Goal: Information Seeking & Learning: Learn about a topic

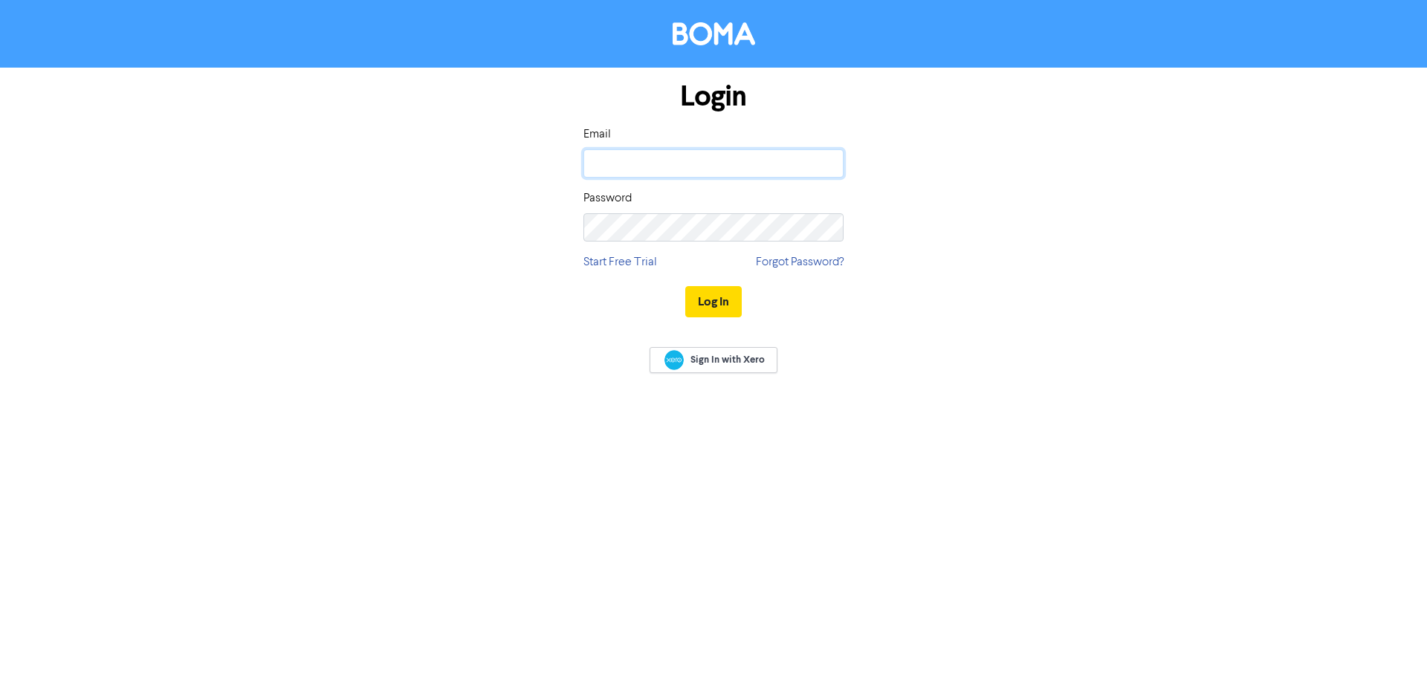
type input "trish@stmaccounting.com.au"
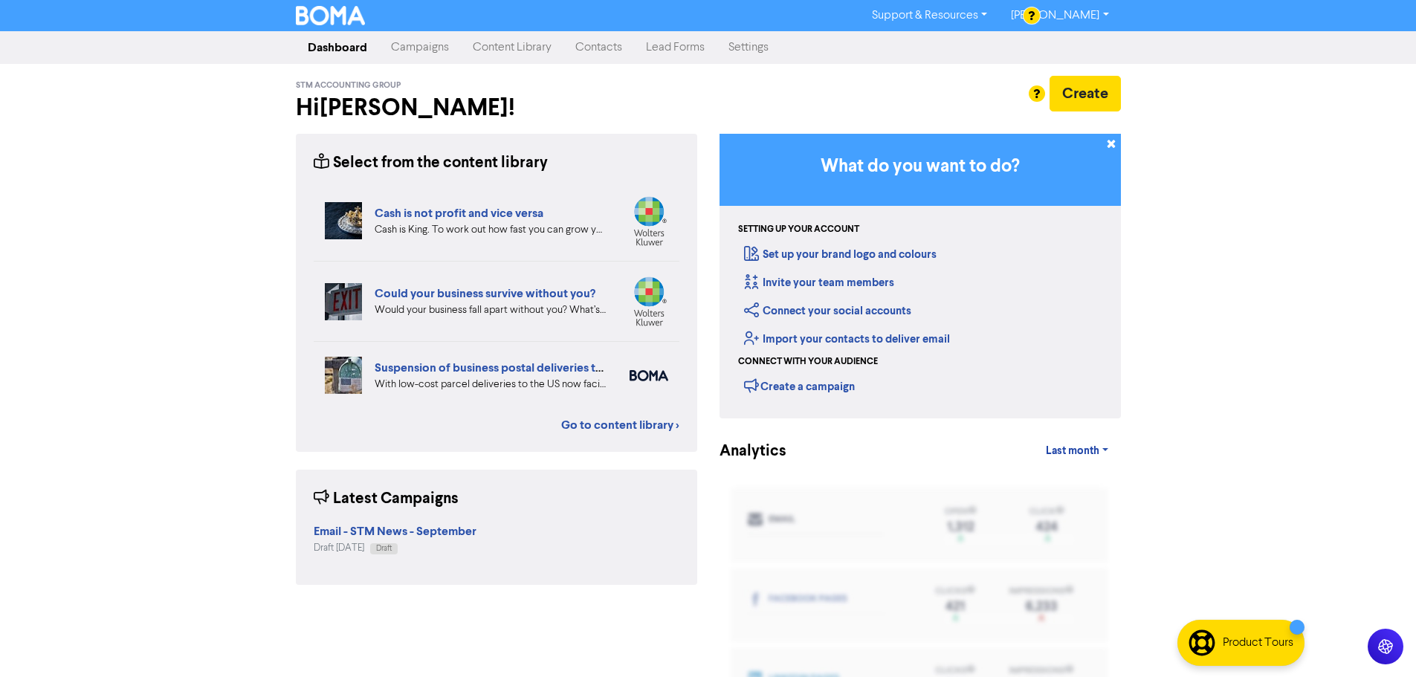
click at [463, 209] on link "Cash is not profit and vice versa" at bounding box center [459, 213] width 169 height 15
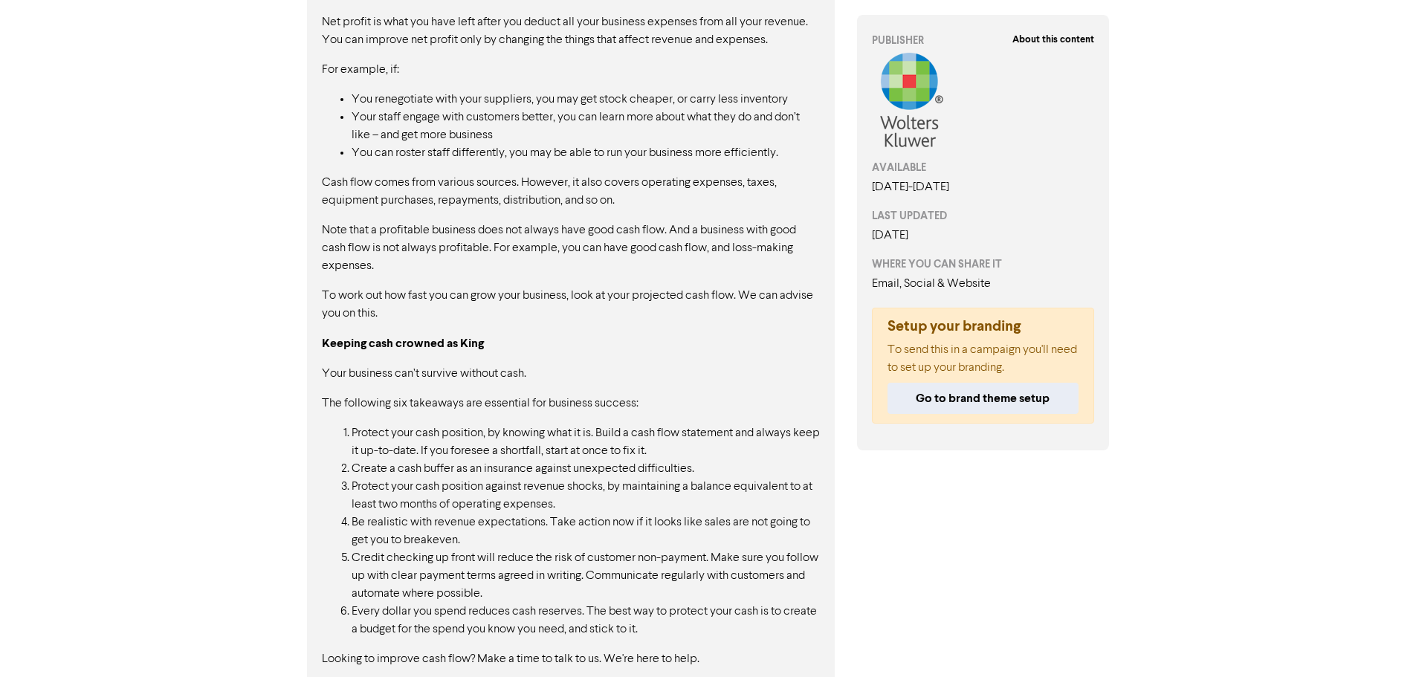
scroll to position [870, 0]
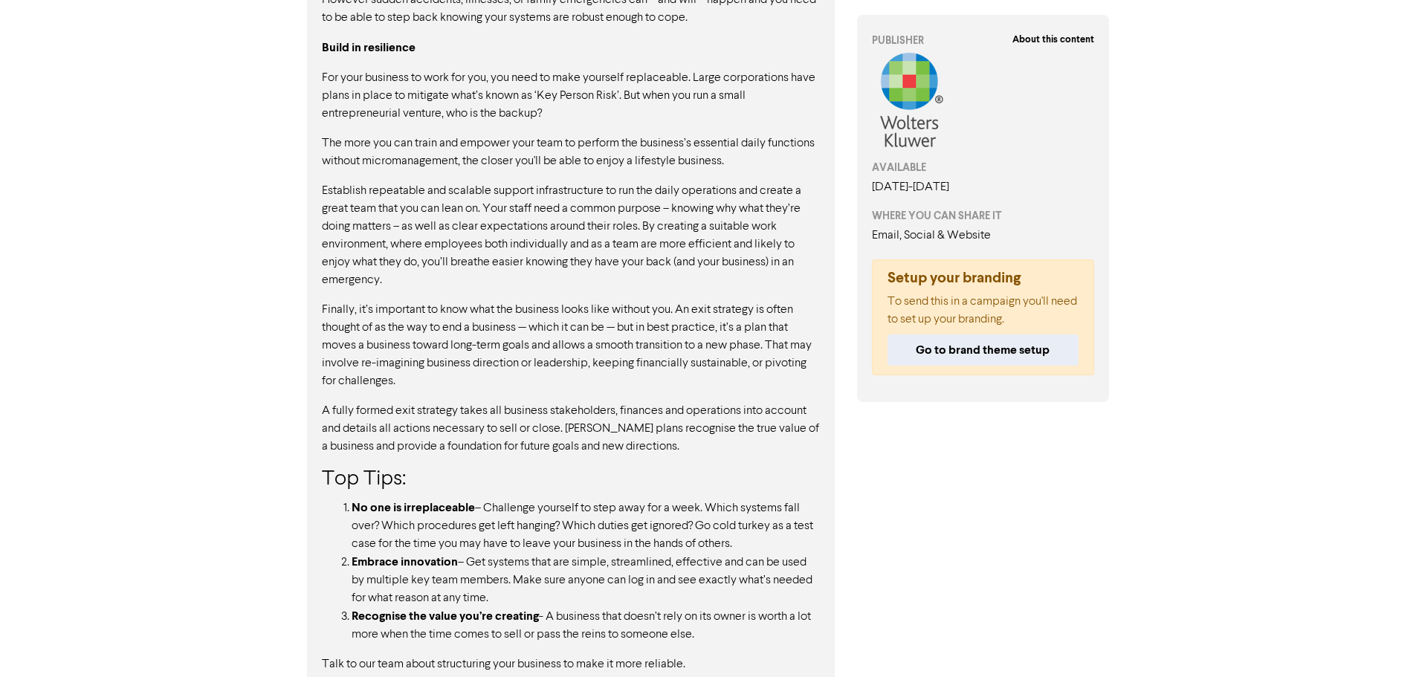
scroll to position [916, 0]
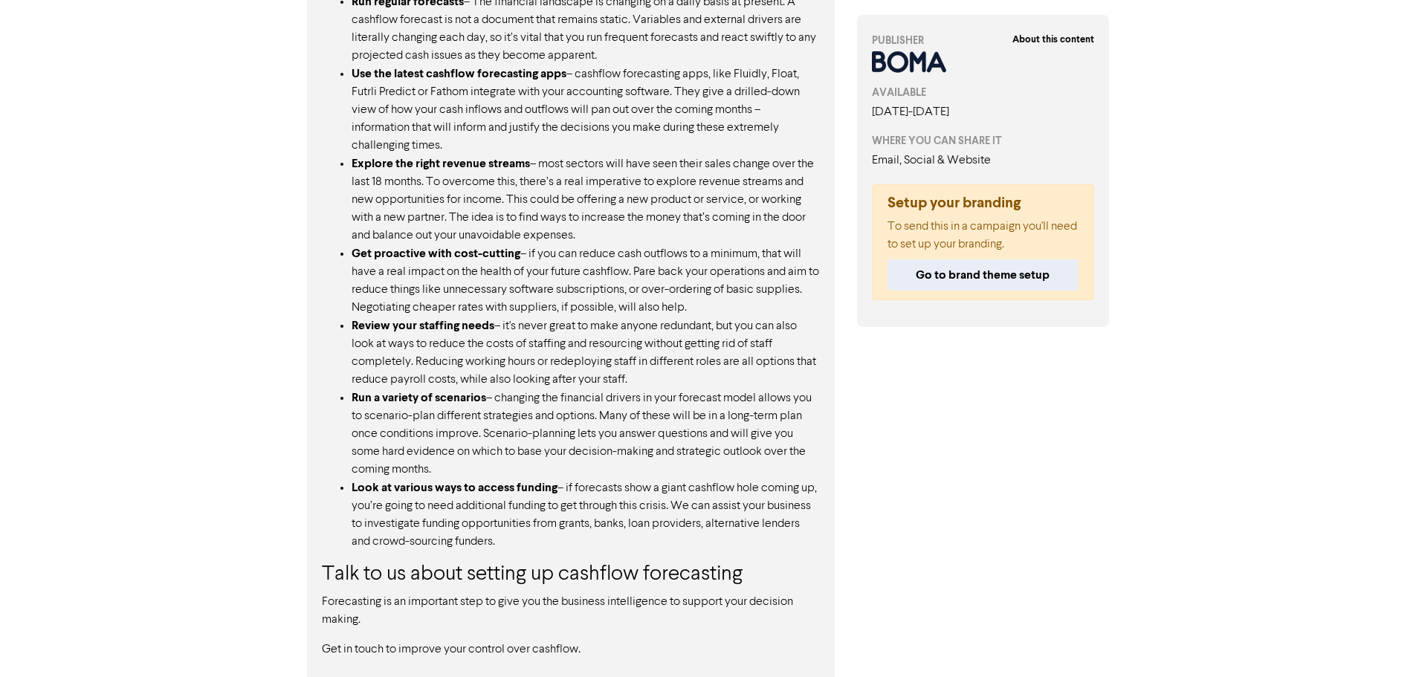
scroll to position [1104, 0]
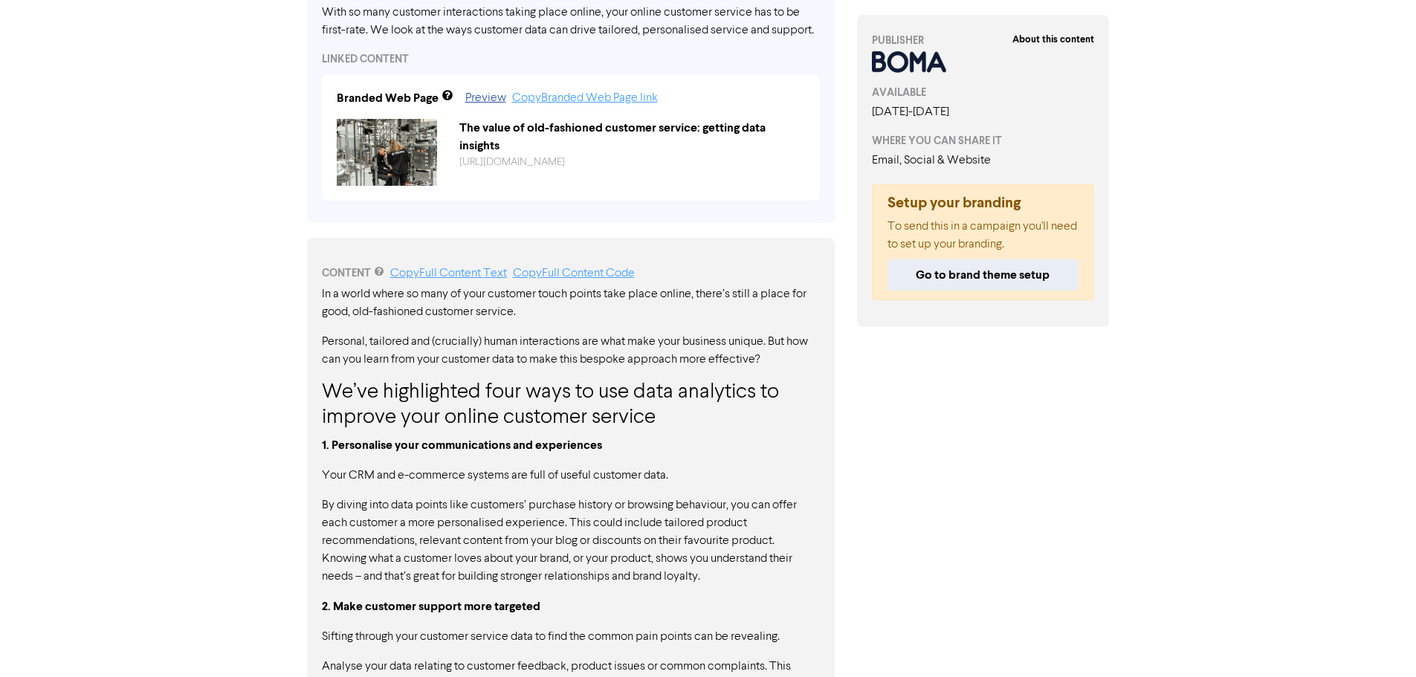
scroll to position [534, 0]
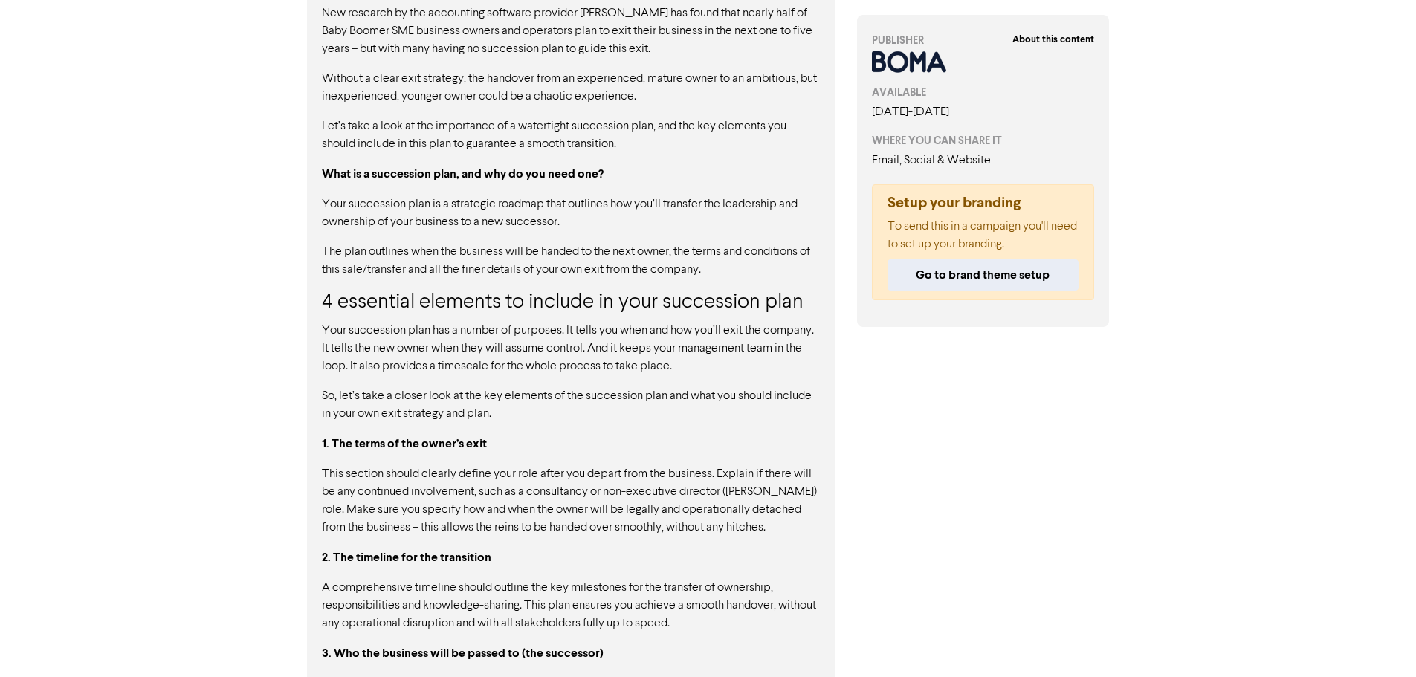
scroll to position [830, 0]
